Goal: Information Seeking & Learning: Learn about a topic

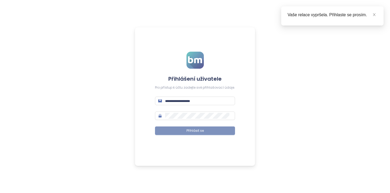
type input "**********"
click at [190, 135] on button "Přihlásit se" at bounding box center [195, 131] width 80 height 9
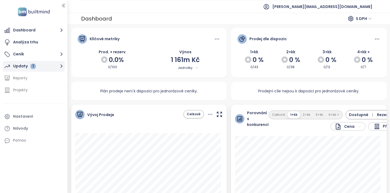
click at [53, 69] on button "Updaty 1" at bounding box center [34, 66] width 62 height 11
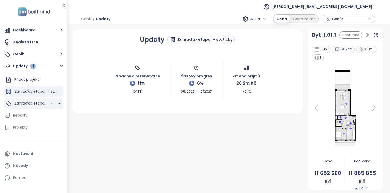
click at [44, 104] on span "Zahraďák etapa I" at bounding box center [30, 103] width 32 height 5
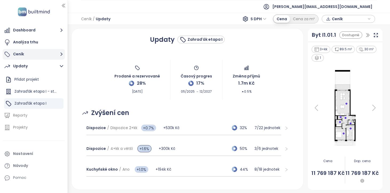
click at [32, 53] on button "Ceník" at bounding box center [34, 54] width 62 height 11
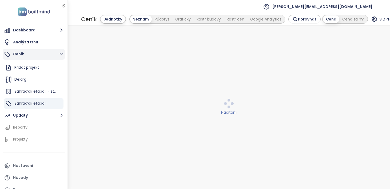
click at [62, 55] on icon "button" at bounding box center [61, 54] width 3 height 2
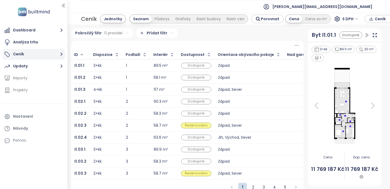
click at [62, 55] on icon "button" at bounding box center [62, 54] width 2 height 3
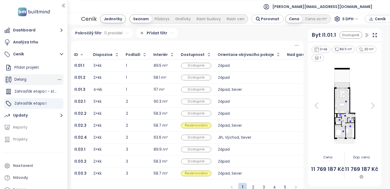
click at [19, 78] on span "Delarg" at bounding box center [20, 79] width 12 height 5
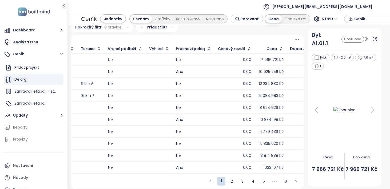
scroll to position [9, 0]
click at [195, 22] on div "Rastr budovy" at bounding box center [188, 18] width 30 height 7
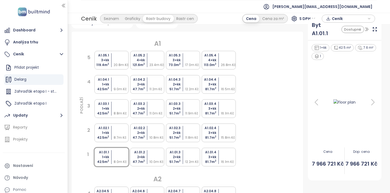
click at [195, 22] on div "Rastr cen" at bounding box center [184, 18] width 23 height 7
click at [161, 18] on div "Rastr budovy" at bounding box center [158, 18] width 30 height 7
click at [130, 18] on div "Graficky" at bounding box center [132, 18] width 21 height 7
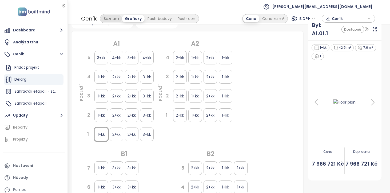
click at [114, 19] on div "Seznam" at bounding box center [111, 18] width 21 height 7
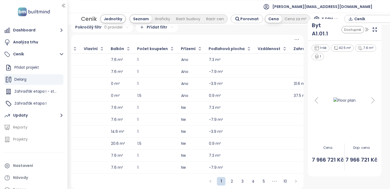
scroll to position [2, 0]
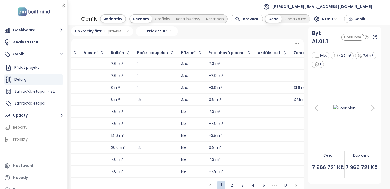
click at [383, 18] on span "Ceník" at bounding box center [371, 19] width 34 height 8
click at [355, 47] on span "Stáhnout" at bounding box center [364, 46] width 19 height 6
click at [238, 32] on div "Pokročilý filtr 0 pravidel Přidat filtr" at bounding box center [187, 31] width 232 height 10
click at [165, 30] on html "Dashboard Analýza trhu Ceník Přidat projekt Delarg Zahraďák etapa I - statický …" at bounding box center [195, 94] width 390 height 189
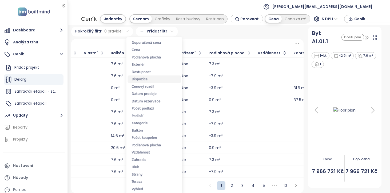
click at [140, 80] on span "Dispozice" at bounding box center [154, 79] width 53 height 7
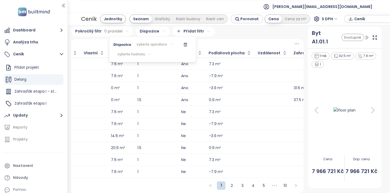
click at [162, 34] on html "Dashboard Analýza trhu Ceník Přidat projekt Delarg Zahraďák etapa I - statický …" at bounding box center [195, 96] width 390 height 193
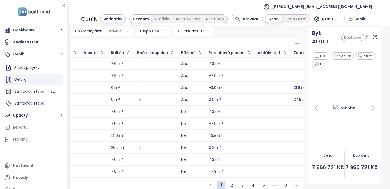
click at [162, 34] on html "Dashboard Analýza trhu Ceník Přidat projekt Delarg Zahraďák etapa I - statický …" at bounding box center [195, 94] width 390 height 189
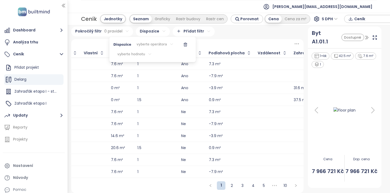
click at [145, 56] on div "vyberte hodnotu" at bounding box center [134, 54] width 42 height 9
click at [145, 56] on html "Dashboard Analýza trhu Ceník Přidat projekt Delarg Zahraďák etapa I - statický …" at bounding box center [195, 96] width 390 height 193
click at [125, 54] on html "Dashboard Analýza trhu Ceník Přidat projekt Delarg Zahraďák etapa I - statický …" at bounding box center [195, 96] width 390 height 193
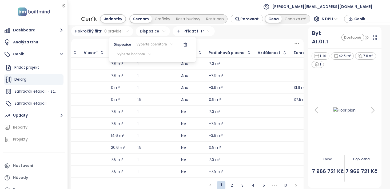
click at [236, 30] on html "Dashboard Analýza trhu Ceník Přidat projekt Delarg Zahraďák etapa I - statický …" at bounding box center [195, 94] width 390 height 189
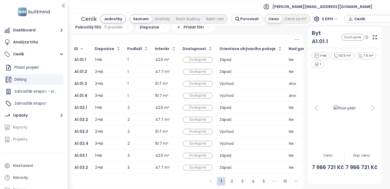
scroll to position [0, 0]
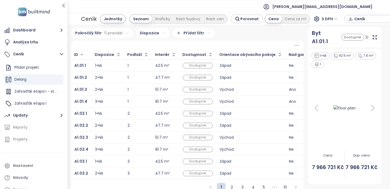
click at [163, 33] on html "Dashboard Analýza trhu Ceník Přidat projekt Delarg Zahraďák etapa I - statický …" at bounding box center [195, 94] width 390 height 189
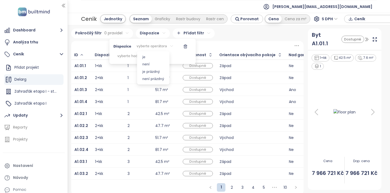
click at [164, 47] on html "Dashboard Analýza trhu Ceník Přidat projekt Delarg Zahraďák etapa I - statický …" at bounding box center [195, 96] width 390 height 193
click at [152, 55] on span "je" at bounding box center [153, 56] width 30 height 7
click at [140, 57] on html "Dashboard Analýza trhu Ceník Přidat projekt Delarg Zahraďák etapa I - statický …" at bounding box center [195, 96] width 390 height 193
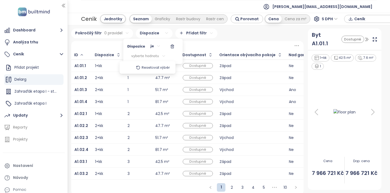
click at [141, 57] on html "Dashboard Analýza trhu Ceník Přidat projekt Delarg Zahraďák etapa I - statický …" at bounding box center [195, 96] width 390 height 193
click at [144, 56] on html "Dashboard Analýza trhu Ceník Přidat projekt Delarg Zahraďák etapa I - statický …" at bounding box center [195, 96] width 390 height 193
click at [151, 55] on html "Dashboard Analýza trhu Ceník Přidat projekt Delarg Zahraďák etapa I - statický …" at bounding box center [195, 96] width 390 height 193
click at [171, 46] on icon "button" at bounding box center [172, 46] width 2 height 3
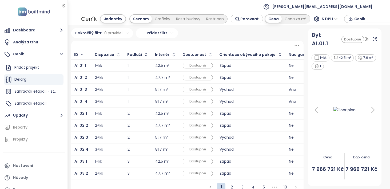
click at [205, 35] on div "Pokročilý filtr 0 pravidel Přidat filtr" at bounding box center [187, 33] width 232 height 10
click at [125, 33] on html "Dashboard Analýza trhu Ceník Přidat projekt Delarg Zahraďák etapa I - statický …" at bounding box center [195, 94] width 390 height 189
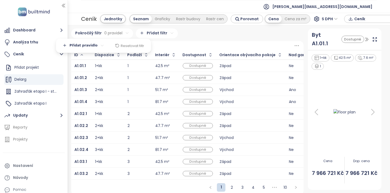
click at [207, 35] on html "Dashboard Analýza trhu Ceník Přidat projekt Delarg Zahraďák etapa I - statický …" at bounding box center [195, 96] width 390 height 193
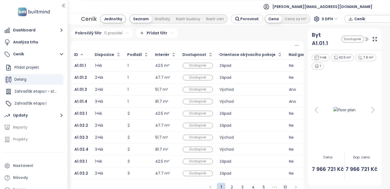
click at [119, 33] on html "Dashboard Analýza trhu Ceník Přidat projekt Delarg Zahraďák etapa I - statický …" at bounding box center [195, 94] width 390 height 189
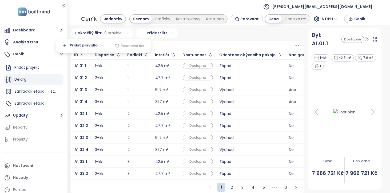
click at [67, 46] on body "Dashboard Analýza trhu Ceník Přidat projekt Delarg Zahraďák etapa I - statický …" at bounding box center [195, 96] width 390 height 193
click at [71, 55] on span "Přidat pravidlo" at bounding box center [82, 56] width 39 height 7
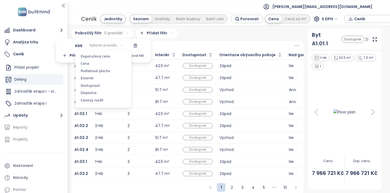
click at [101, 46] on html "Dashboard Analýza trhu Ceník Přidat projekt Delarg Zahraďák etapa I - statický …" at bounding box center [195, 96] width 390 height 193
click at [89, 85] on span "Dostupnost" at bounding box center [103, 85] width 53 height 7
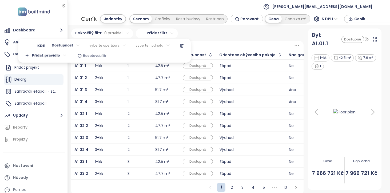
click at [68, 46] on body "Dashboard Analýza trhu Ceník Přidat projekt Delarg Zahraďák etapa I - statický …" at bounding box center [195, 96] width 390 height 193
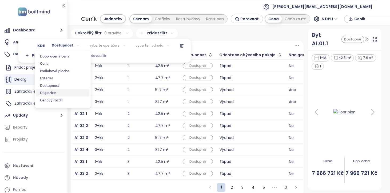
click at [60, 93] on span "Dispozice" at bounding box center [62, 92] width 53 height 7
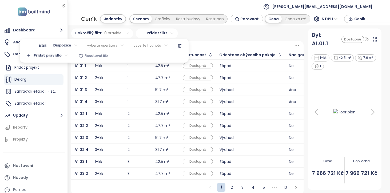
click at [101, 46] on div "vyberte operátora" at bounding box center [105, 46] width 45 height 9
click at [99, 57] on span "je" at bounding box center [104, 56] width 30 height 7
click at [137, 43] on html "Dashboard Analýza trhu Ceník Přidat projekt Delarg Zahraďák etapa I - statický …" at bounding box center [195, 96] width 390 height 193
click at [163, 47] on icon "button" at bounding box center [165, 46] width 4 height 4
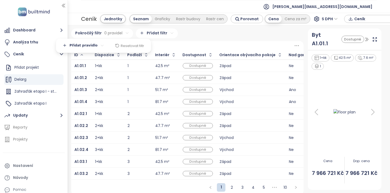
click at [196, 30] on html "Dashboard Analýza trhu Ceník Přidat projekt Delarg Zahraďák etapa I - statický …" at bounding box center [195, 96] width 390 height 193
